Goal: Find specific page/section: Find specific page/section

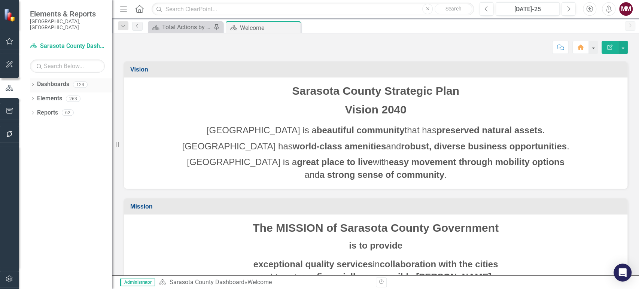
click at [33, 83] on icon at bounding box center [33, 84] width 2 height 3
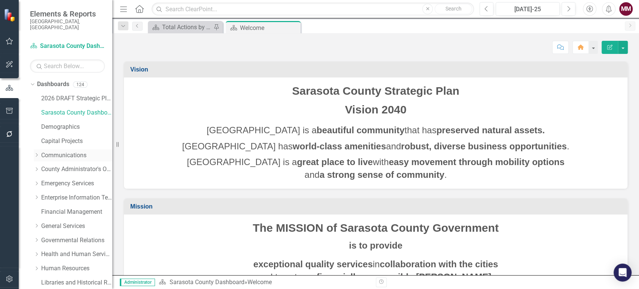
click at [49, 151] on link "Communications" at bounding box center [76, 155] width 71 height 9
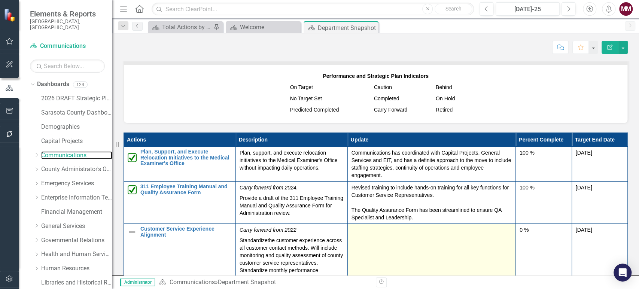
scroll to position [873, 0]
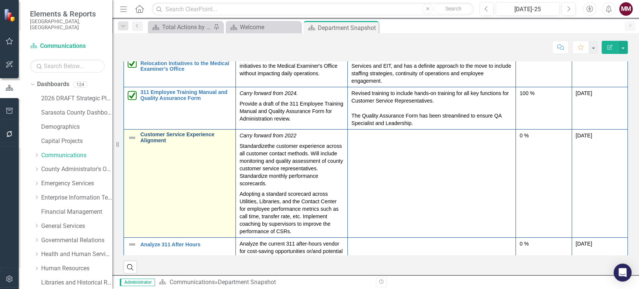
click at [155, 137] on link "Customer Service Experience Alignment" at bounding box center [185, 138] width 91 height 12
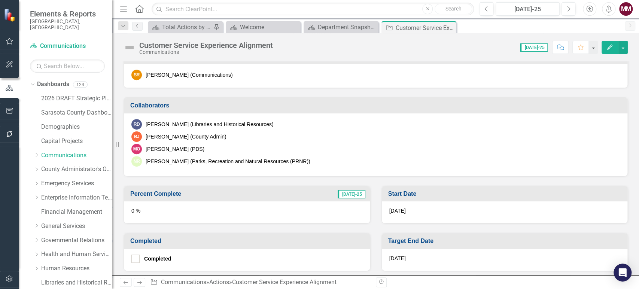
scroll to position [470, 0]
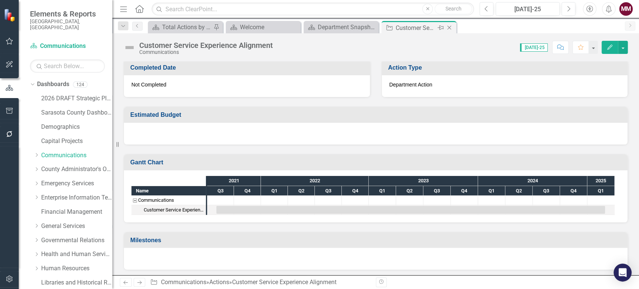
click at [447, 29] on icon "Close" at bounding box center [448, 28] width 7 height 6
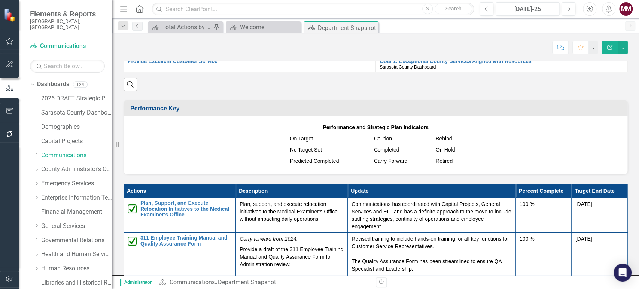
scroll to position [623, 0]
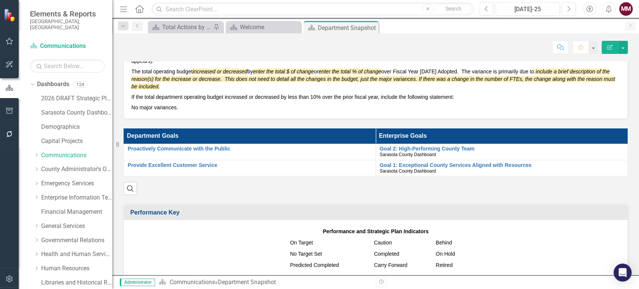
drag, startPoint x: 627, startPoint y: 158, endPoint x: 594, endPoint y: 119, distance: 50.7
